Goal: Task Accomplishment & Management: Use online tool/utility

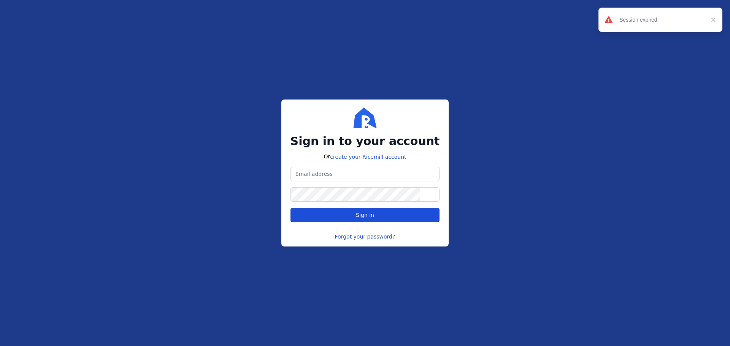
type input "[PERSON_NAME][EMAIL_ADDRESS][DOMAIN_NAME]"
click at [374, 212] on span "Sign in" at bounding box center [365, 215] width 136 height 8
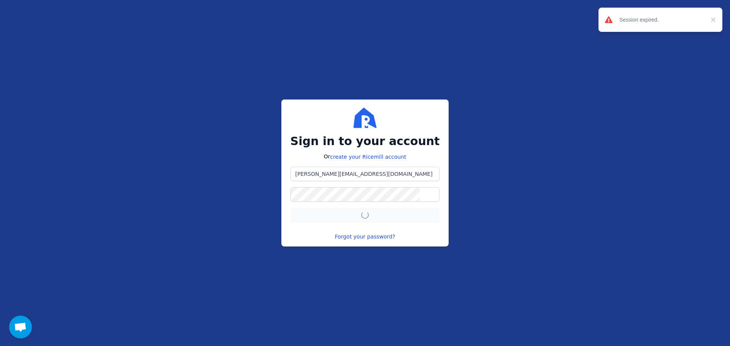
scroll to position [215, 0]
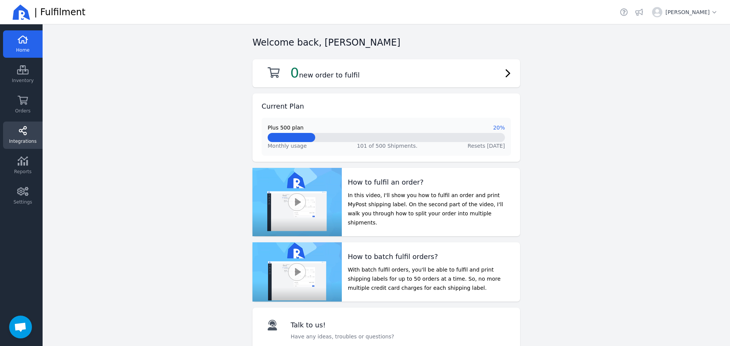
click at [24, 143] on span "Integrations" at bounding box center [22, 141] width 27 height 6
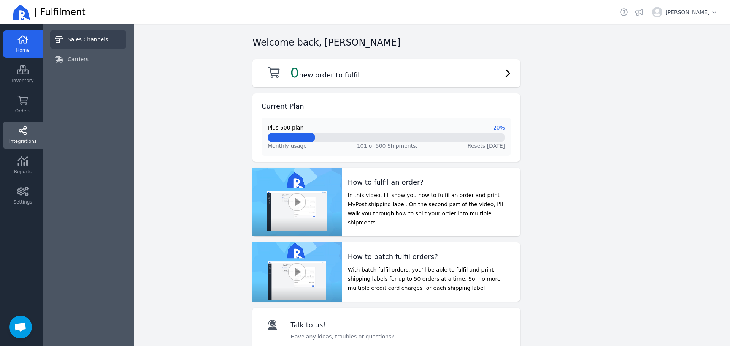
click at [85, 36] on span "Sales Channels" at bounding box center [88, 40] width 40 height 8
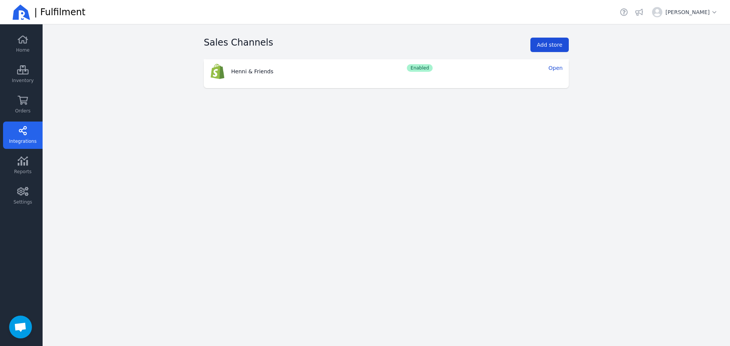
click at [553, 42] on span "Add store" at bounding box center [549, 45] width 25 height 6
